Goal: Transaction & Acquisition: Purchase product/service

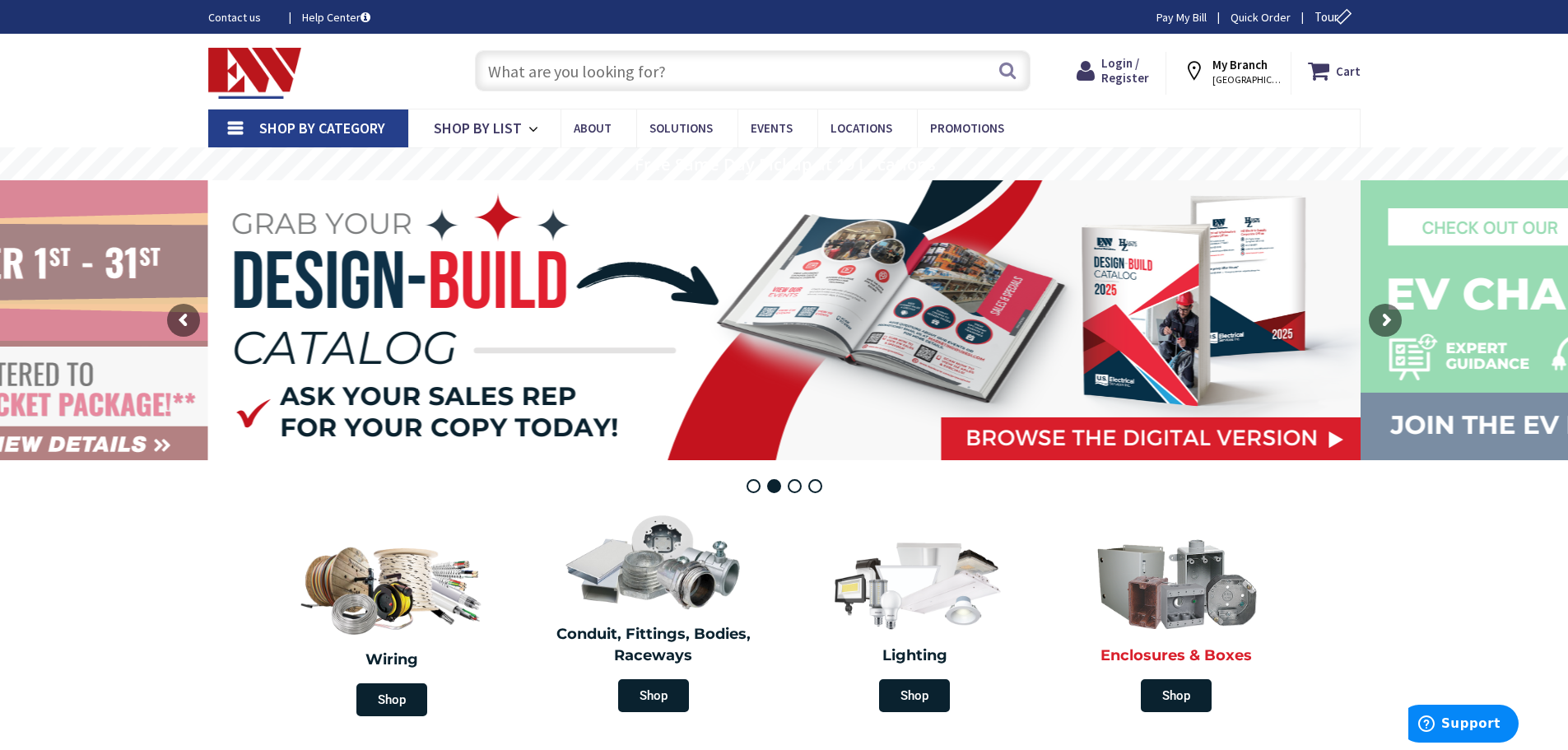
click at [1170, 595] on img at bounding box center [1176, 582] width 189 height 110
click at [1164, 653] on h2 "Enclosures & Boxes" at bounding box center [1176, 656] width 237 height 22
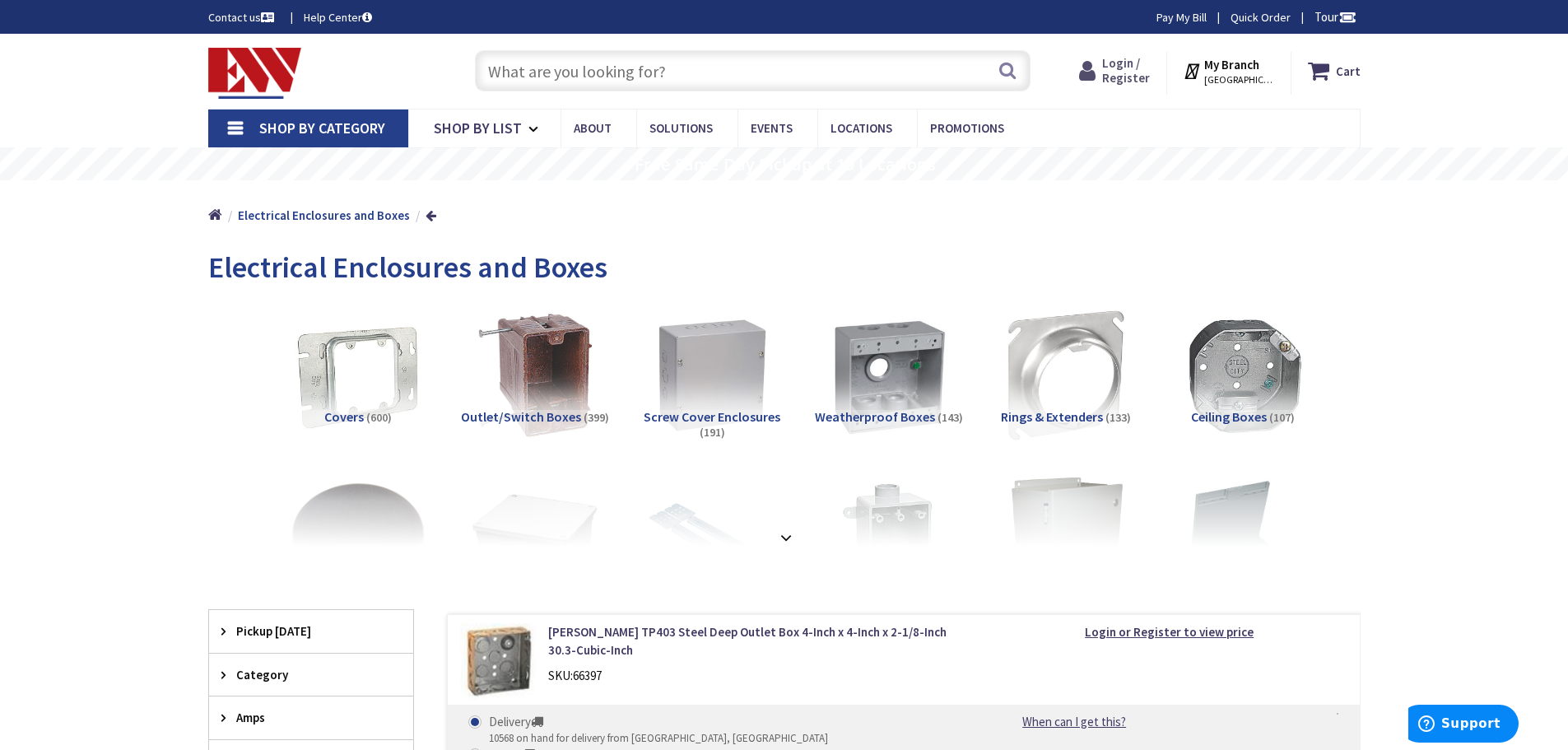
click at [1123, 70] on span "Login / Register" at bounding box center [1126, 71] width 48 height 30
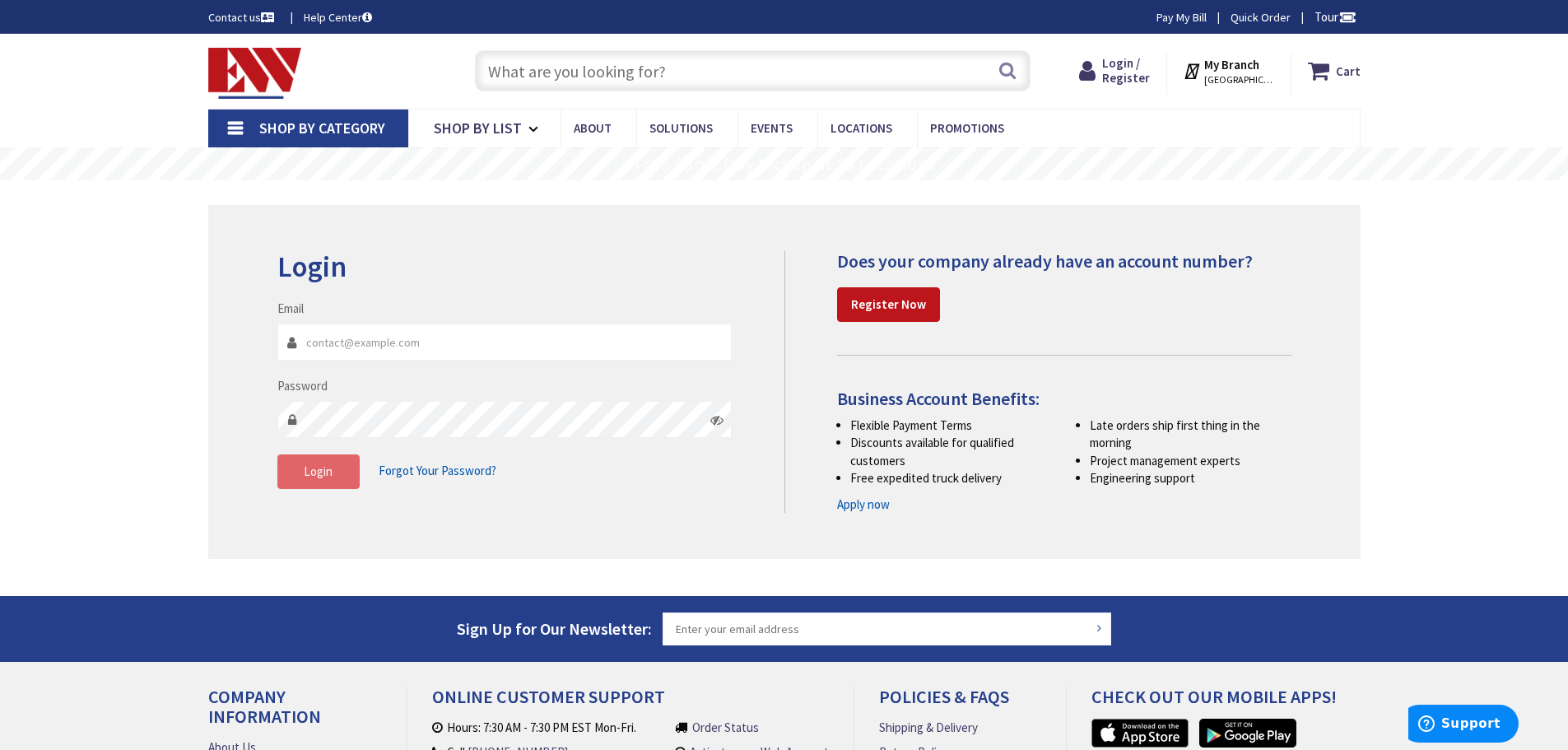
type input "[EMAIL_ADDRESS][DOMAIN_NAME]"
click at [292, 477] on button "Login" at bounding box center [318, 471] width 82 height 35
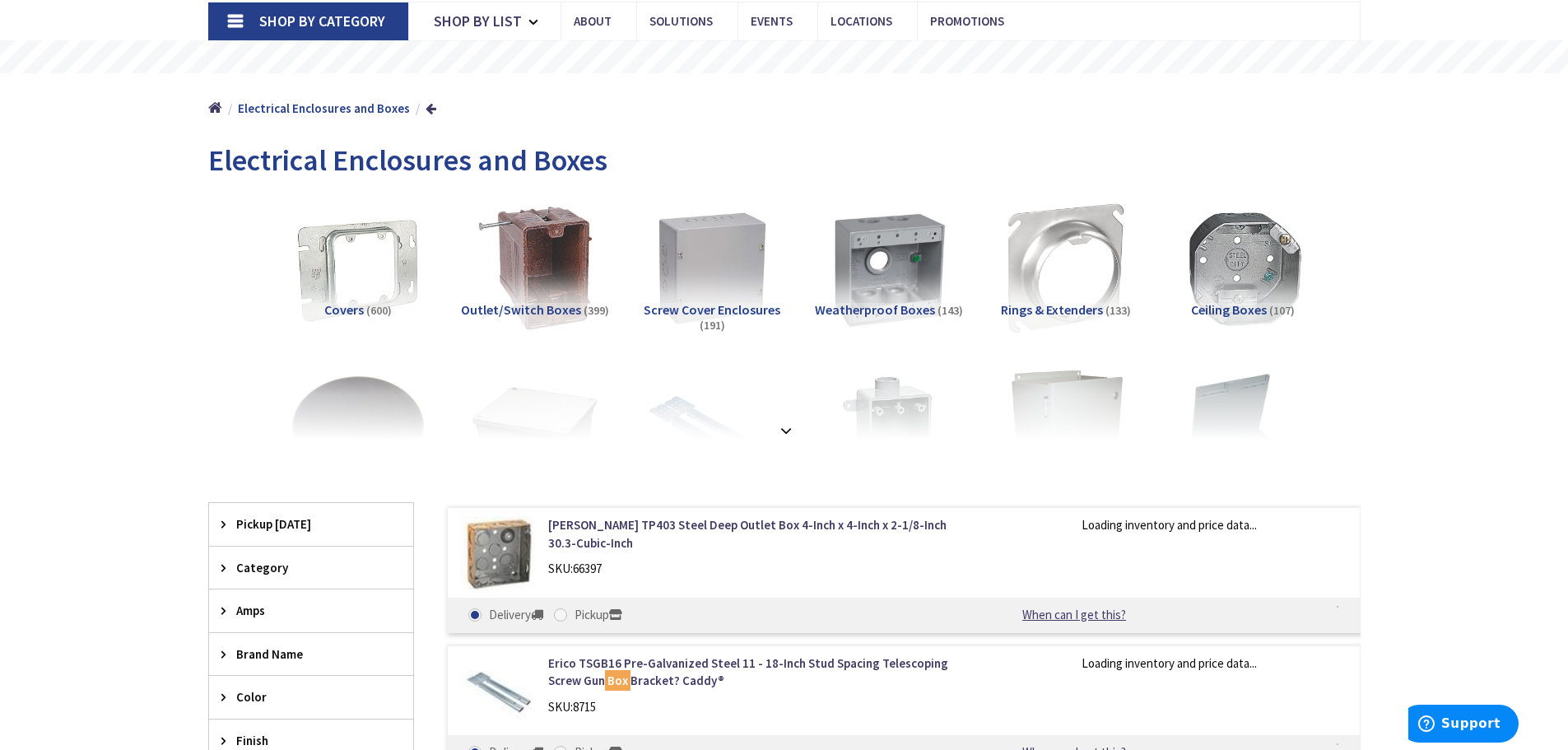
scroll to position [247, 0]
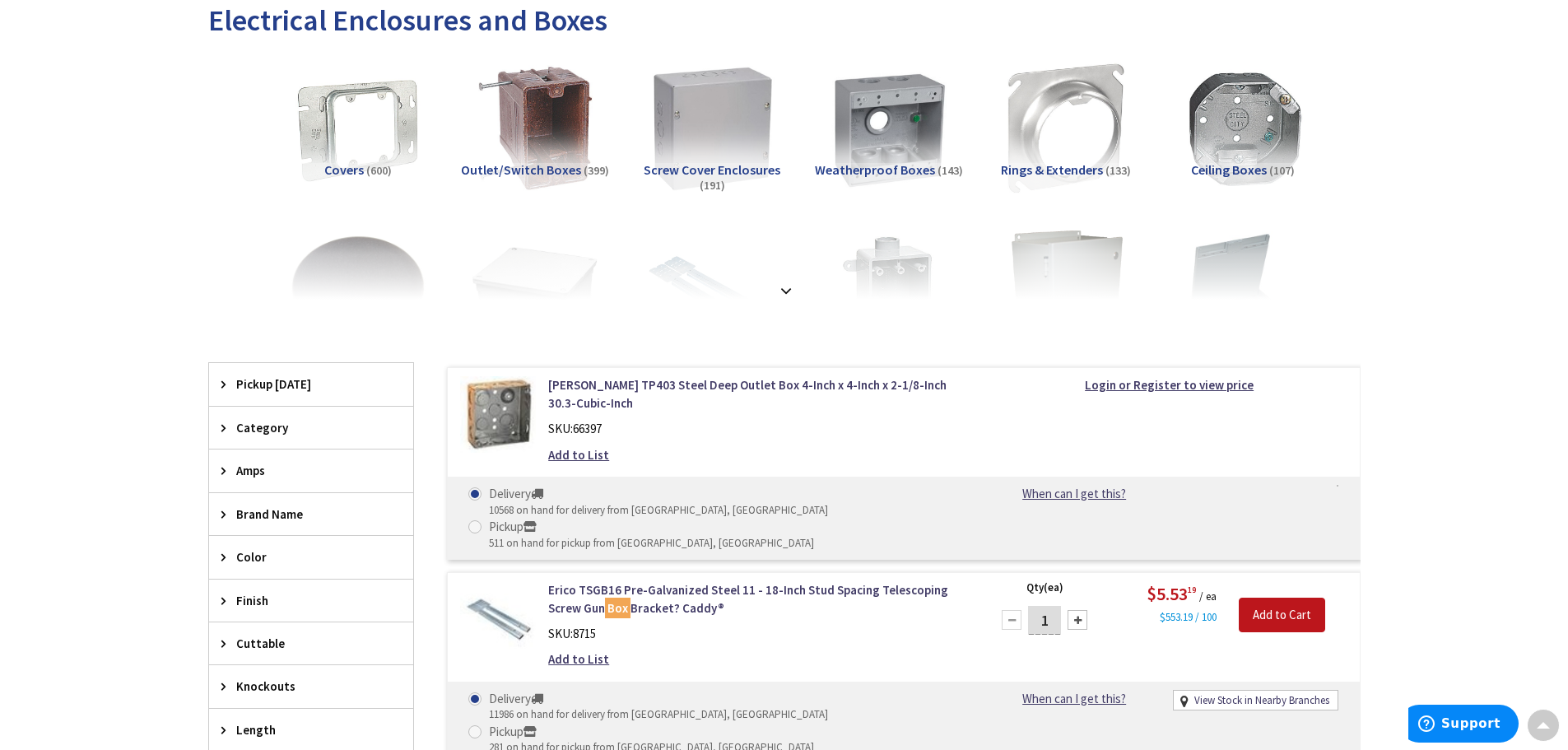
click at [721, 113] on img at bounding box center [712, 128] width 149 height 149
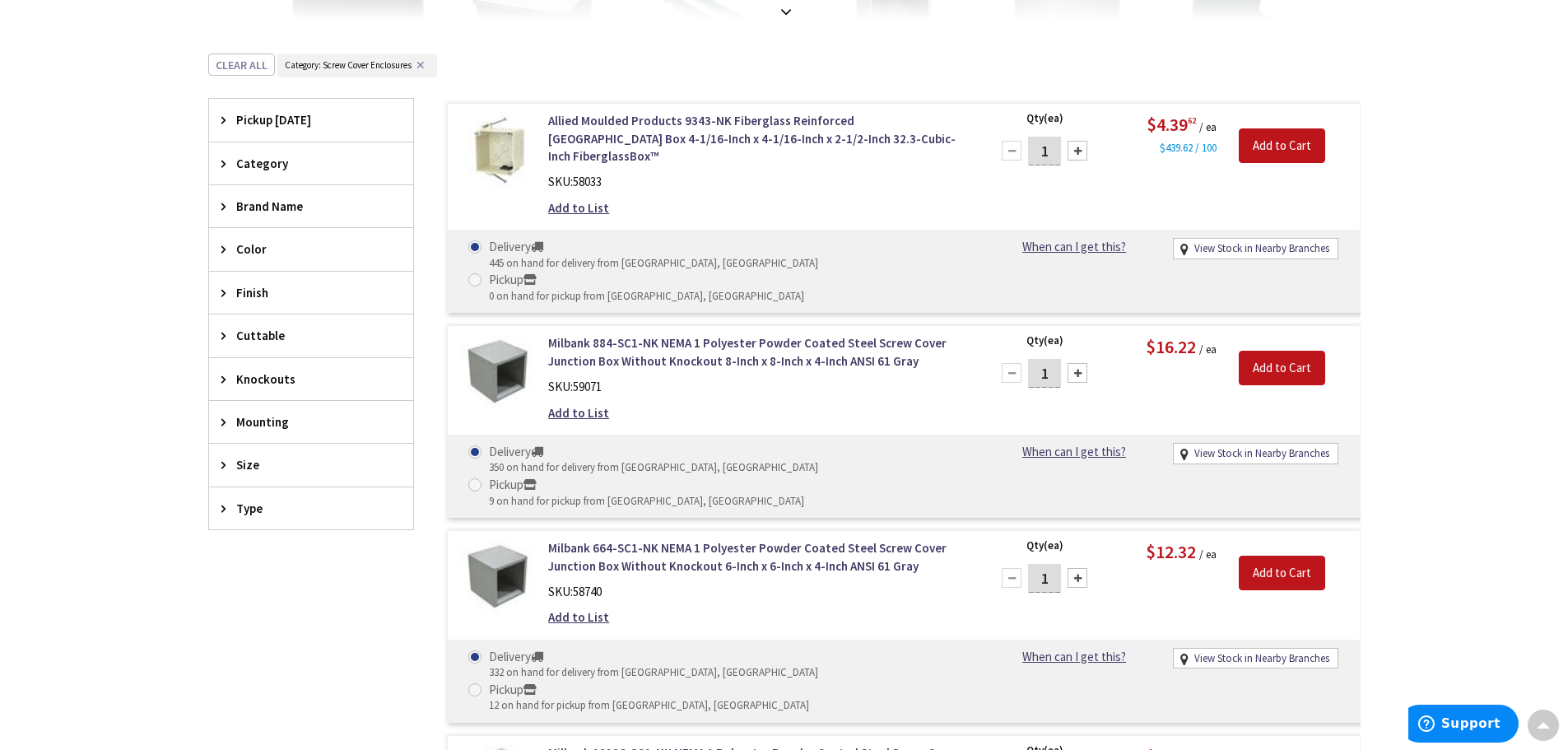
scroll to position [514, 0]
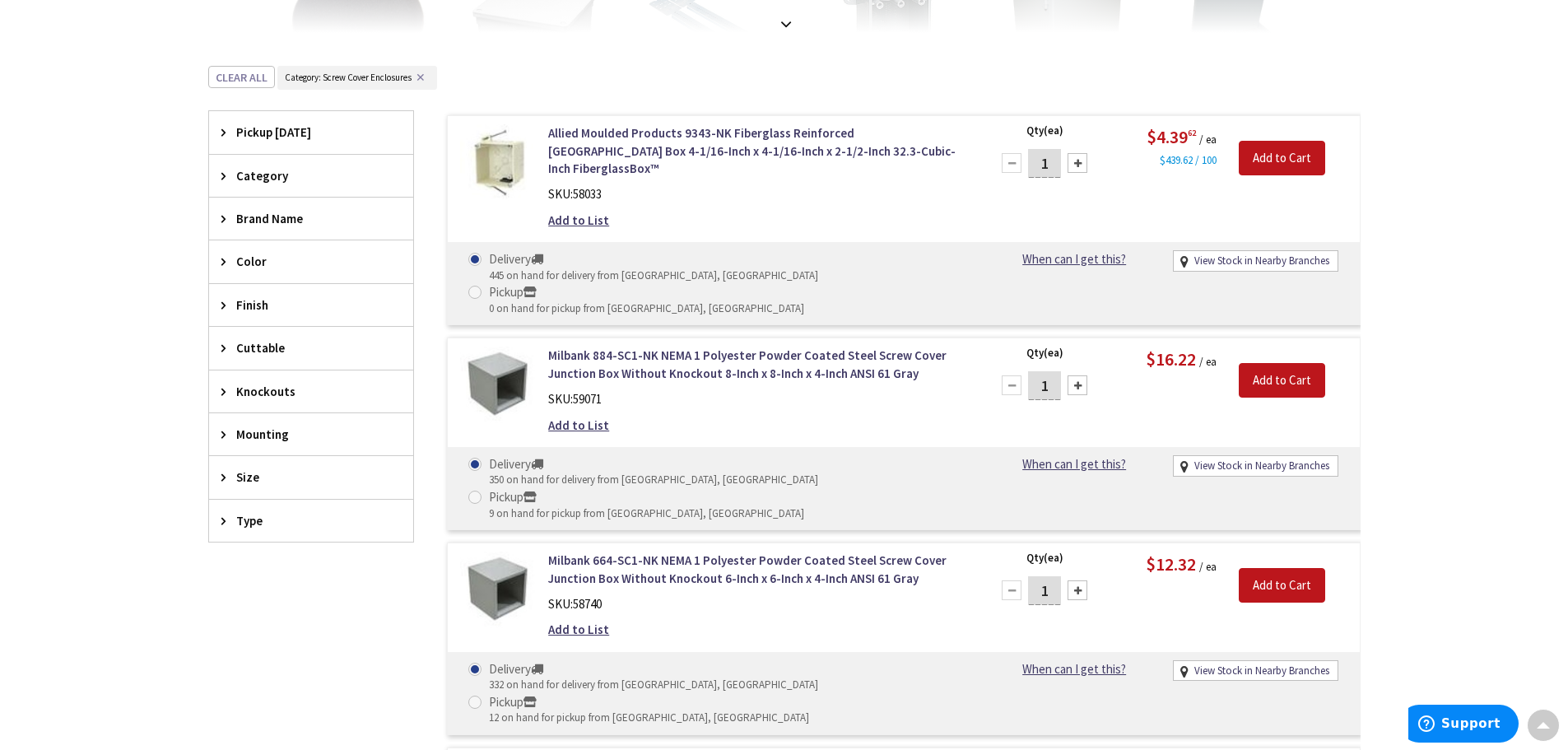
click at [248, 482] on span "Size" at bounding box center [303, 477] width 135 height 17
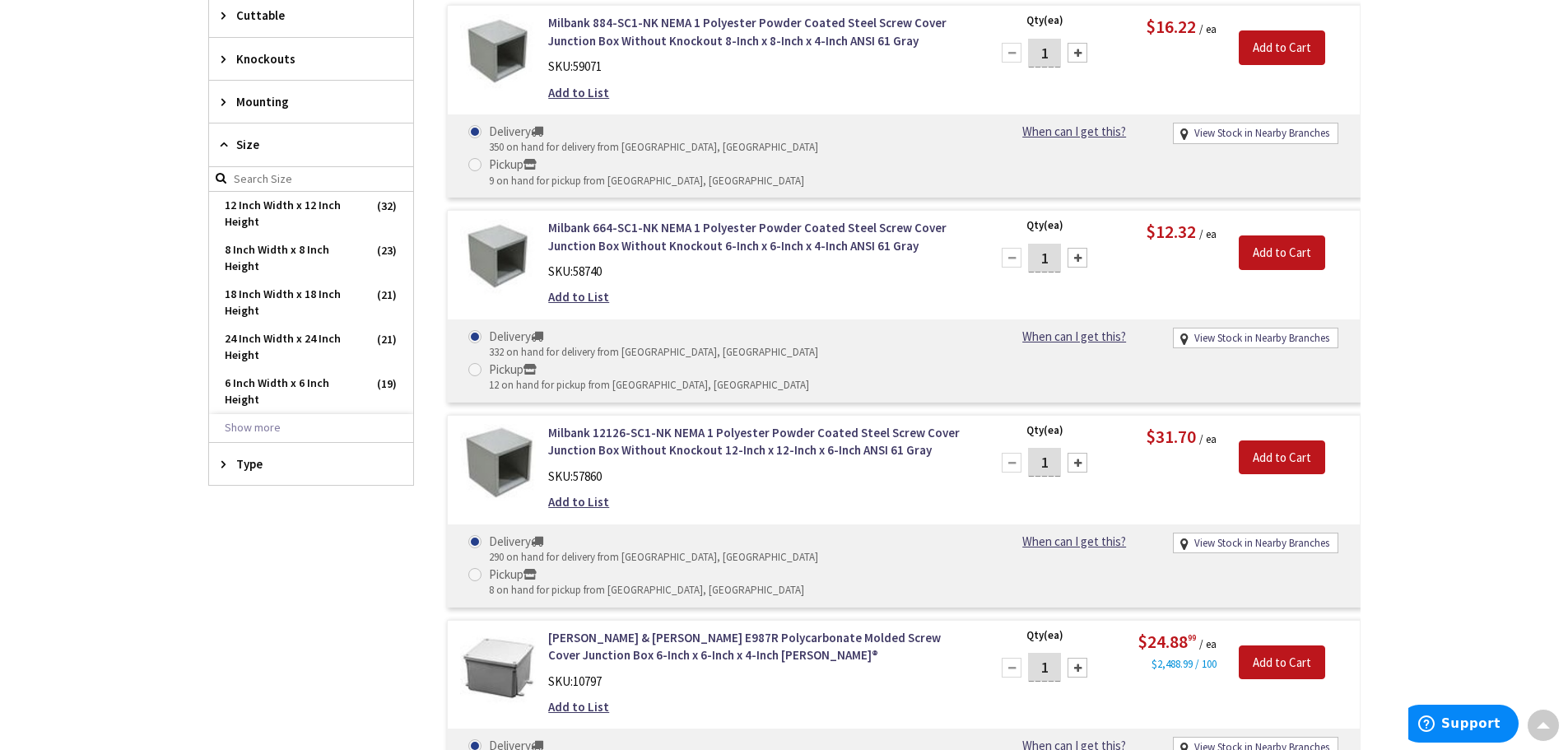
scroll to position [925, 0]
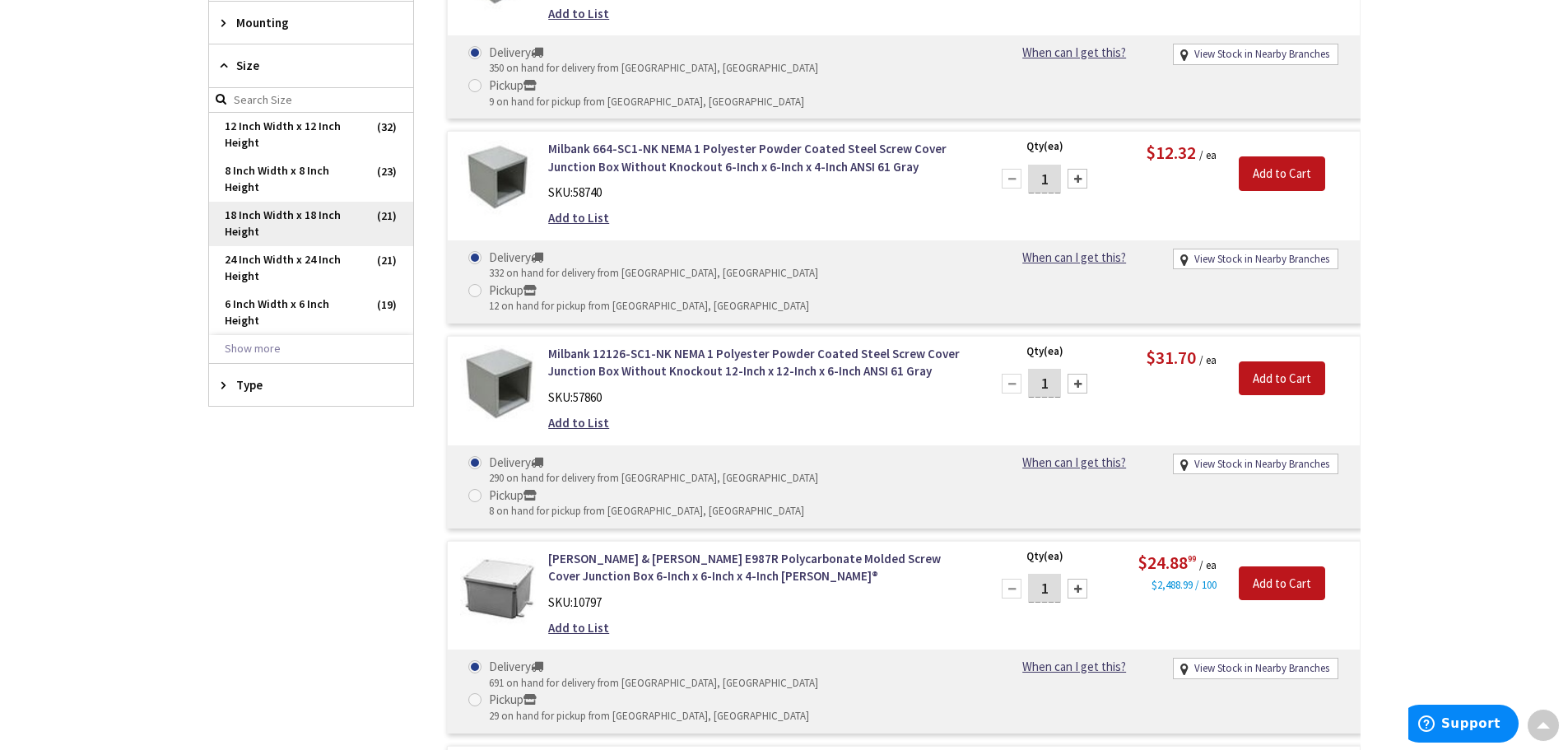
click at [263, 219] on span "18 Inch Width x 18 Inch Height" at bounding box center [311, 223] width 204 height 44
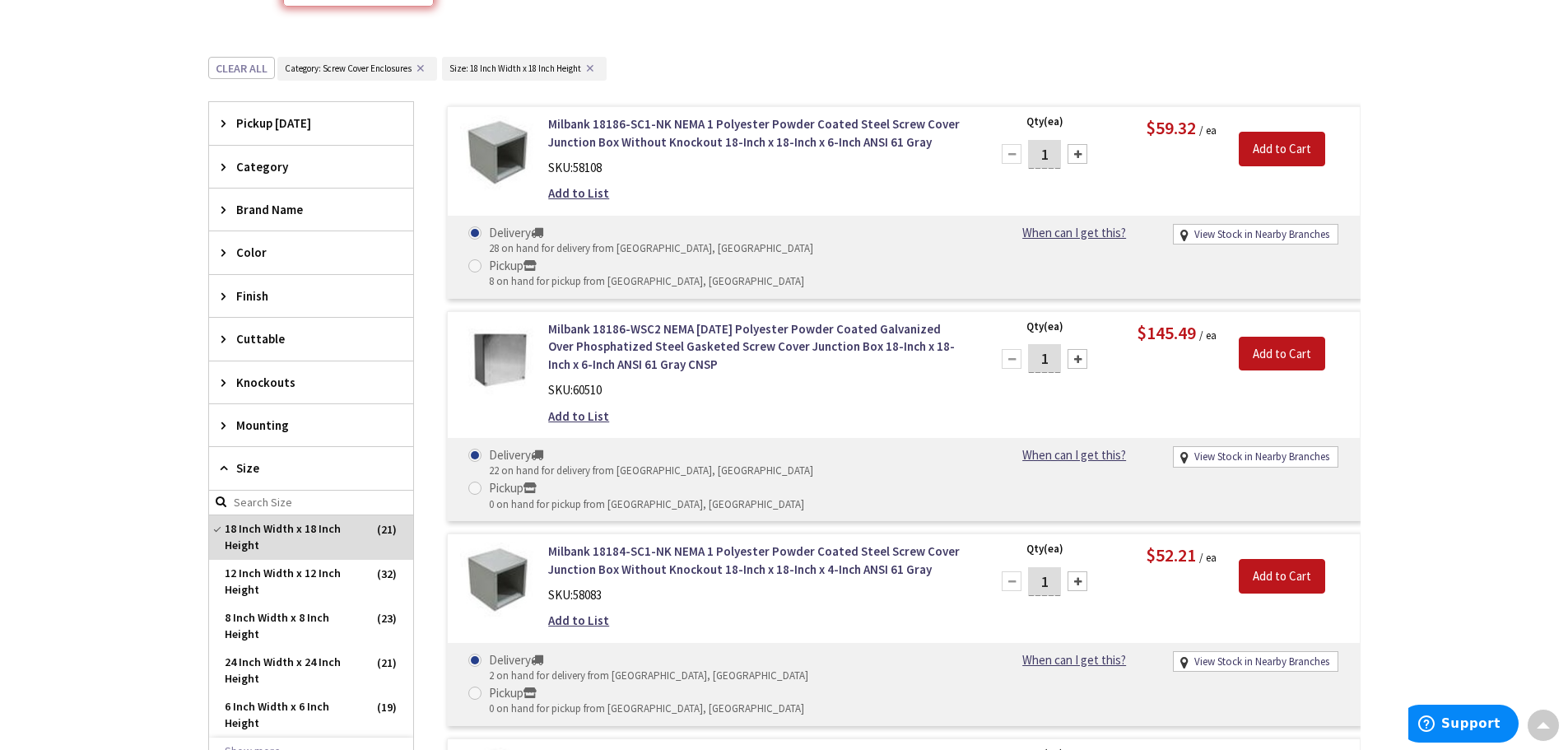
scroll to position [443, 0]
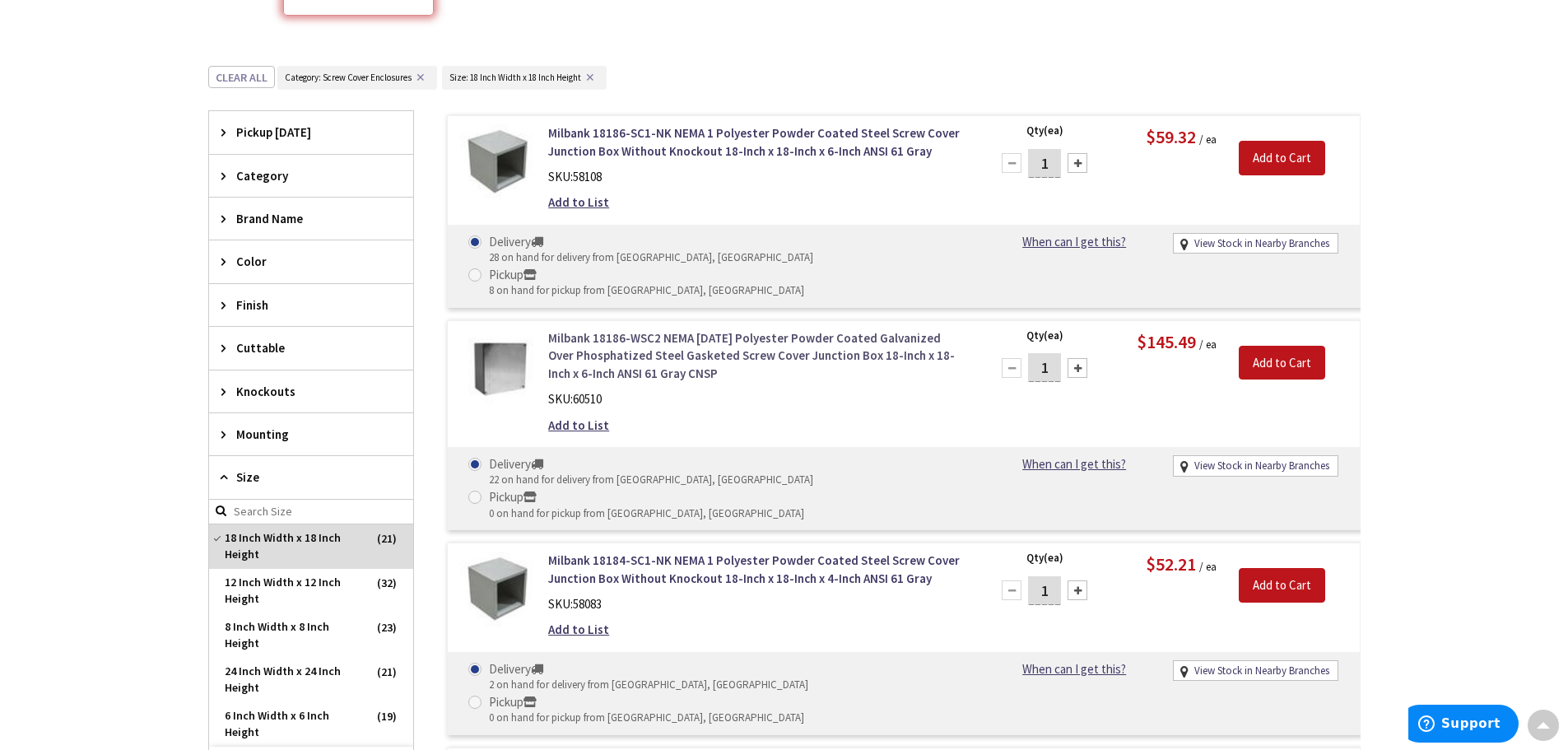
click at [809, 329] on link "Milbank 18186-WSC2 NEMA [DATE] Polyester Powder Coated Galvanized Over Phosphat…" at bounding box center [757, 356] width 419 height 53
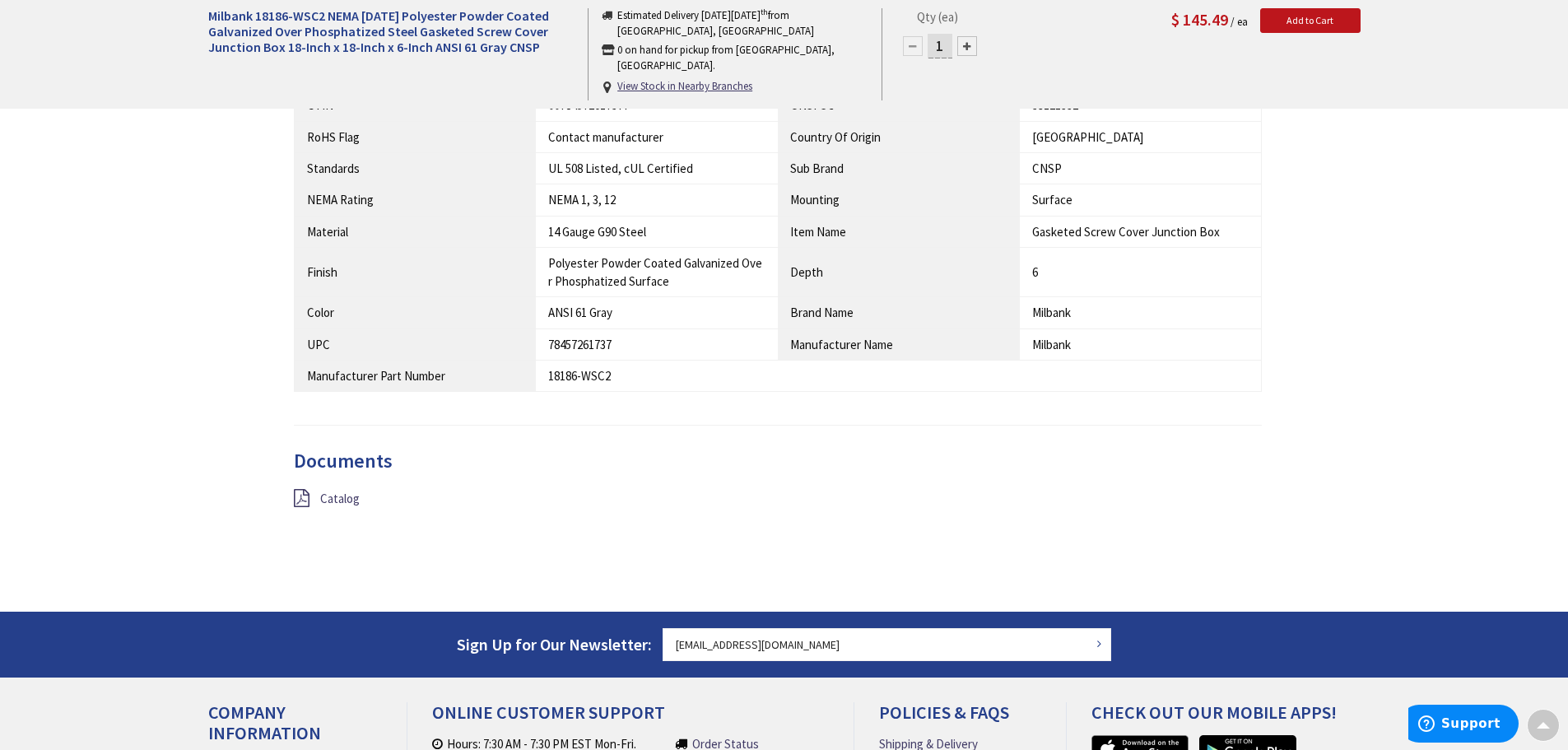
scroll to position [987, 0]
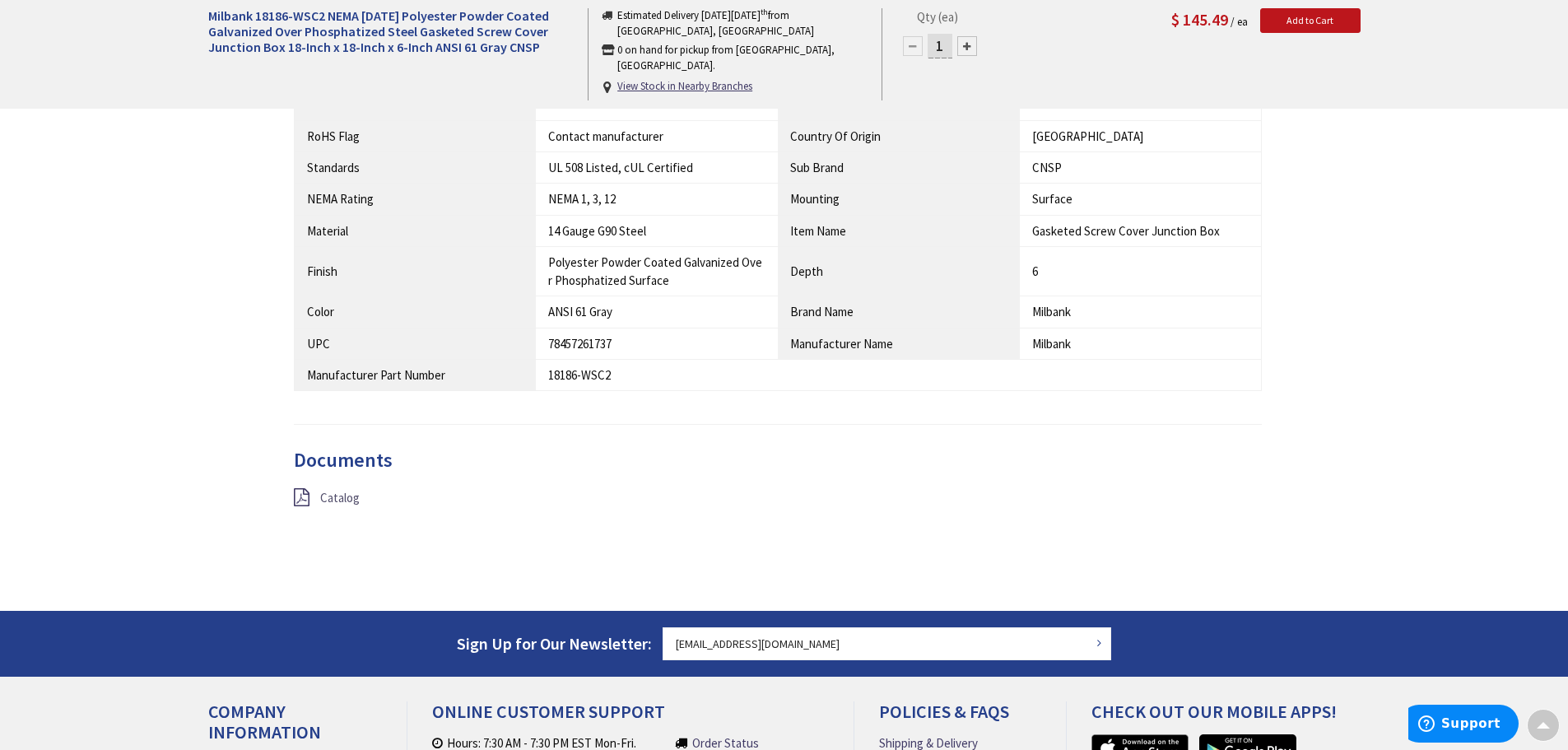
click at [340, 496] on span "Catalog" at bounding box center [340, 497] width 40 height 16
